Goal: Navigation & Orientation: Find specific page/section

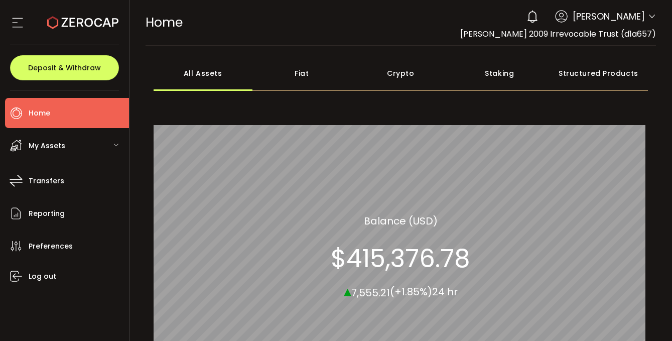
click at [44, 145] on span "My Assets" at bounding box center [47, 146] width 37 height 15
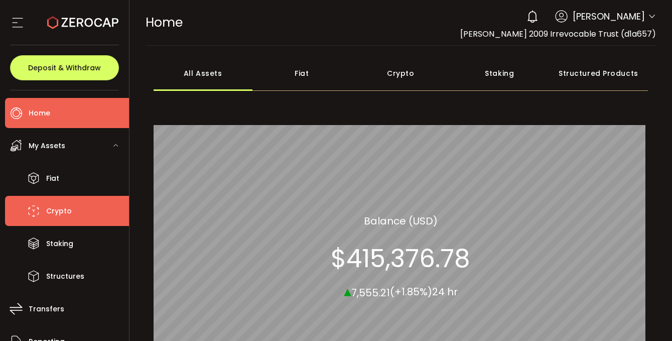
click at [45, 219] on li "Crypto" at bounding box center [67, 211] width 124 height 30
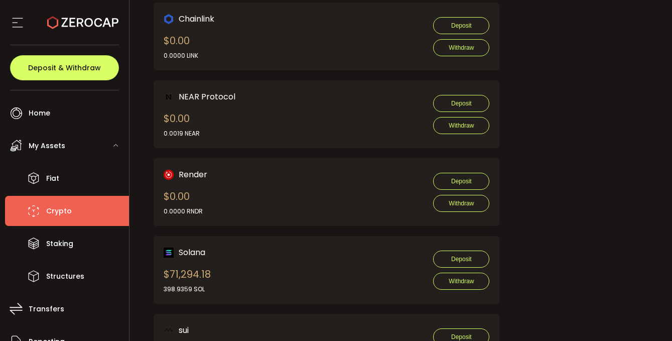
scroll to position [806, 0]
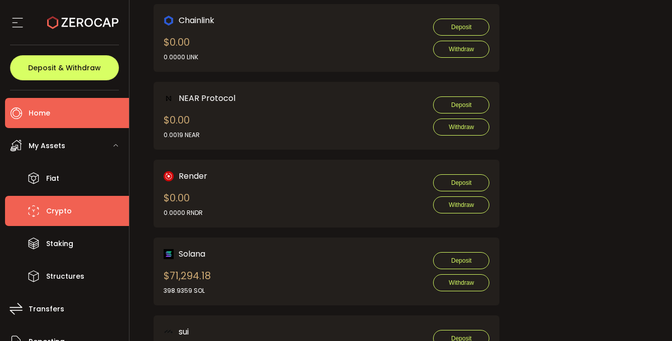
click at [55, 110] on li "Home" at bounding box center [67, 113] width 124 height 30
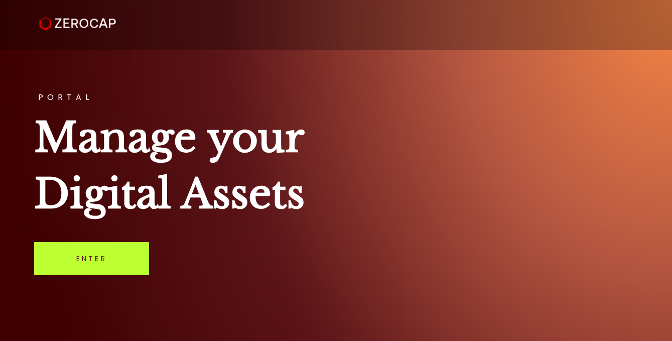
click at [74, 260] on link "Enter" at bounding box center [91, 258] width 115 height 33
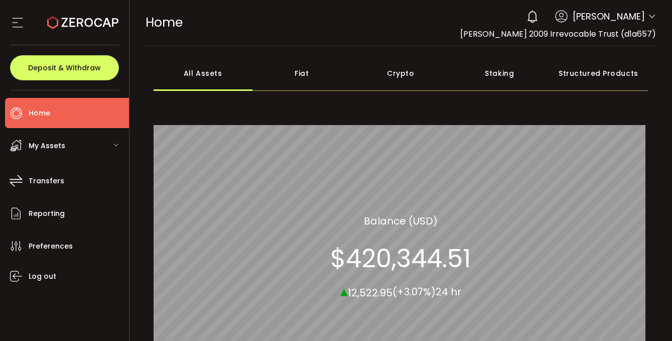
click at [46, 146] on span "My Assets" at bounding box center [47, 146] width 37 height 15
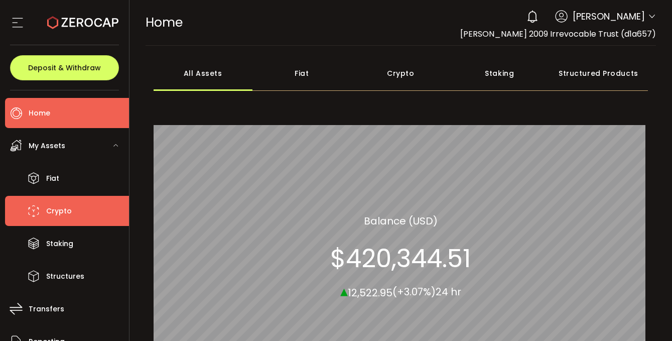
click at [57, 206] on span "Crypto" at bounding box center [59, 211] width 26 height 15
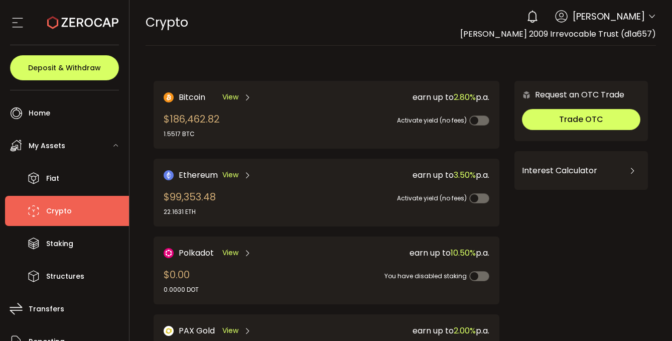
click at [52, 147] on span "My Assets" at bounding box center [47, 146] width 37 height 15
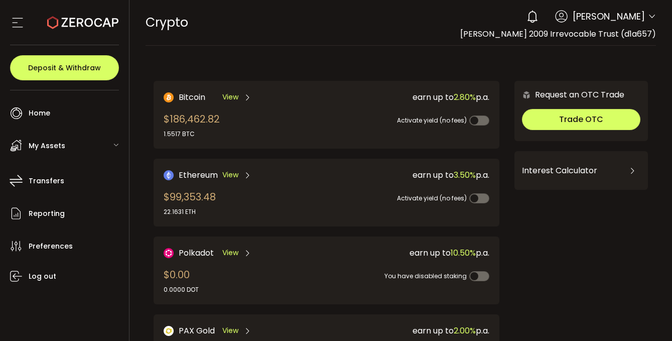
click at [55, 147] on span "My Assets" at bounding box center [47, 146] width 37 height 15
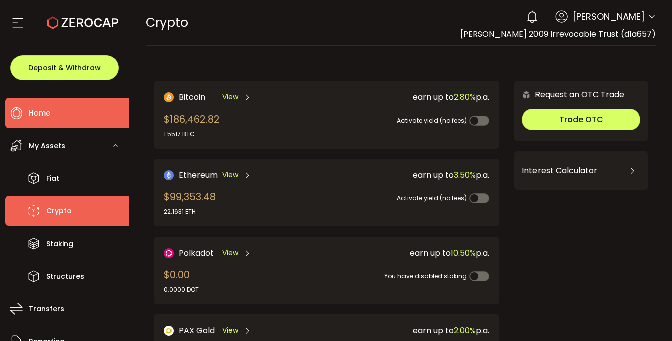
click at [52, 110] on li "Home" at bounding box center [67, 113] width 124 height 30
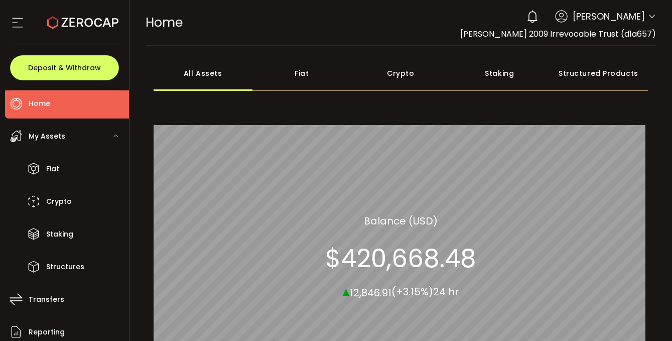
scroll to position [17, 0]
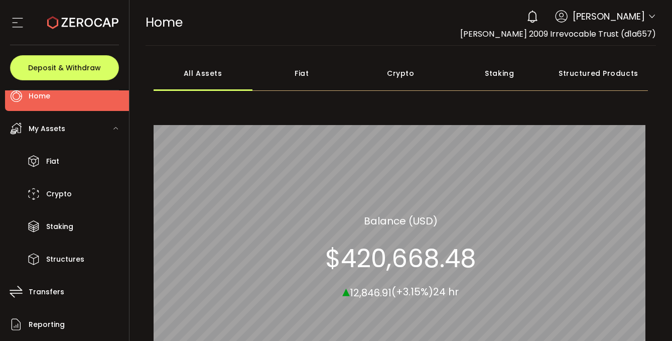
click at [45, 106] on li "Home" at bounding box center [67, 96] width 124 height 30
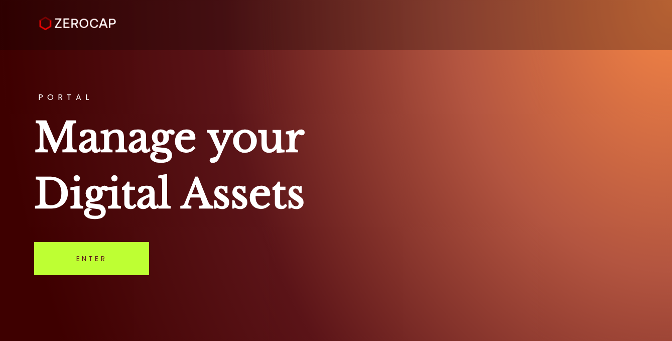
click at [106, 263] on link "Enter" at bounding box center [91, 258] width 115 height 33
